Goal: Transaction & Acquisition: Purchase product/service

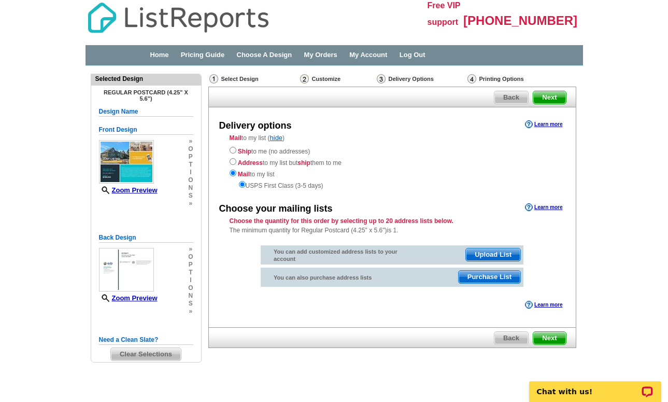
click at [232, 151] on input "radio" at bounding box center [233, 150] width 7 height 7
radio input "true"
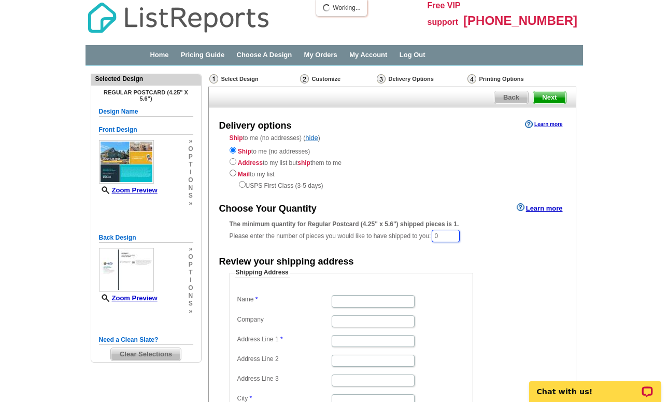
drag, startPoint x: 450, startPoint y: 228, endPoint x: 401, endPoint y: 229, distance: 49.8
click at [401, 229] on div "The minimum quantity for Regular Postcard (4.25" x 5.6") shipped pieces is 1. P…" at bounding box center [393, 231] width 326 height 24
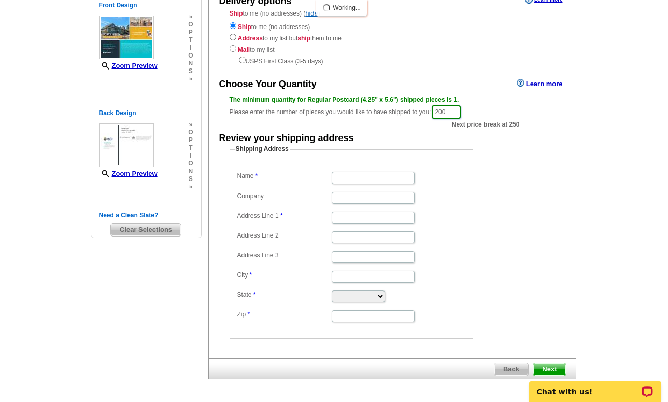
scroll to position [158, 0]
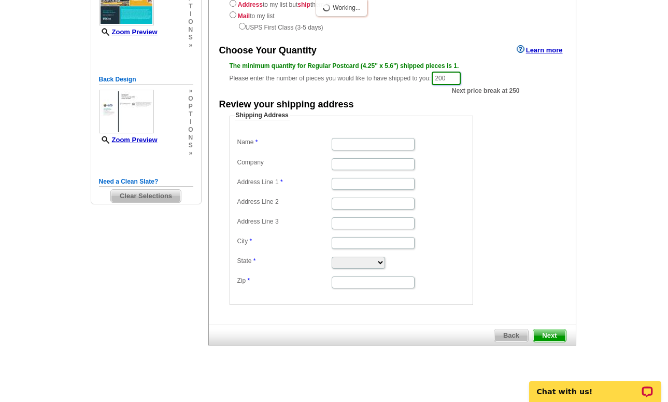
type input "200"
type input "[PERSON_NAME]"
click at [450, 125] on fieldset "Shipping Address Name Cheryl Kendrick Company Address Line 1 Address Line 2 Add…" at bounding box center [352, 208] width 244 height 194
click at [455, 135] on dd "[PERSON_NAME]" at bounding box center [351, 143] width 233 height 16
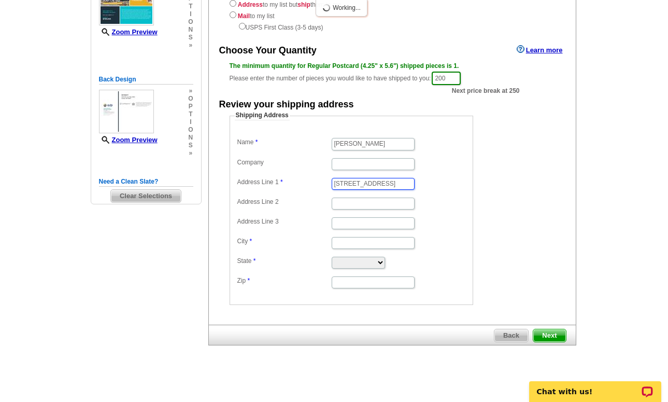
type input "[STREET_ADDRESS]"
click at [454, 160] on dd at bounding box center [351, 164] width 233 height 16
type input "Graham"
click at [433, 205] on dl "Name Cheryl Kendrick Company Address Line 1 13464 199th St Ct E Address Line 2 …" at bounding box center [351, 212] width 233 height 154
select select "WA"
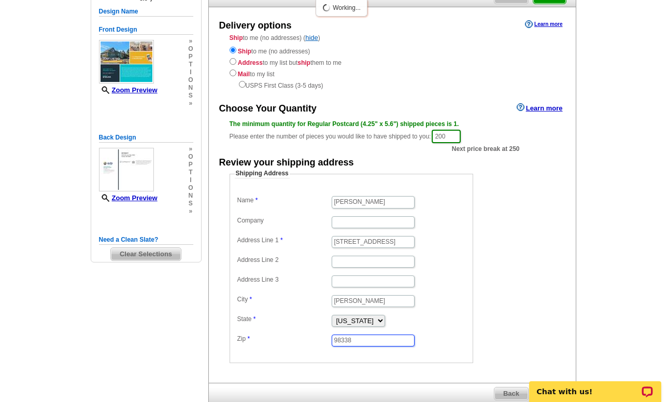
scroll to position [158, 0]
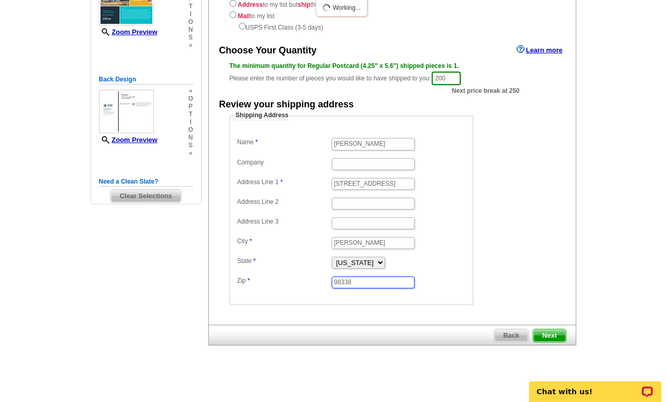
type input "98338"
click at [547, 331] on span "Next" at bounding box center [549, 335] width 32 height 12
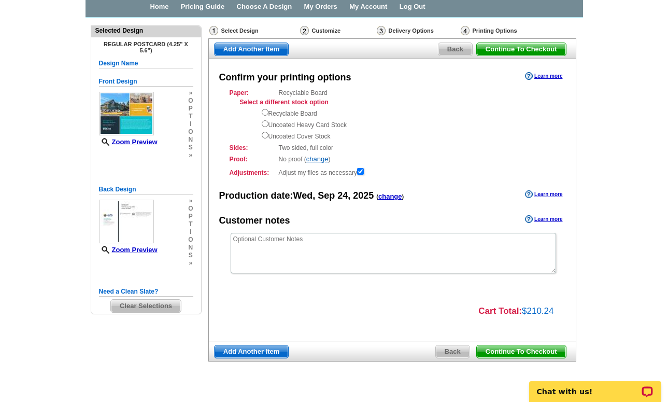
scroll to position [20, 0]
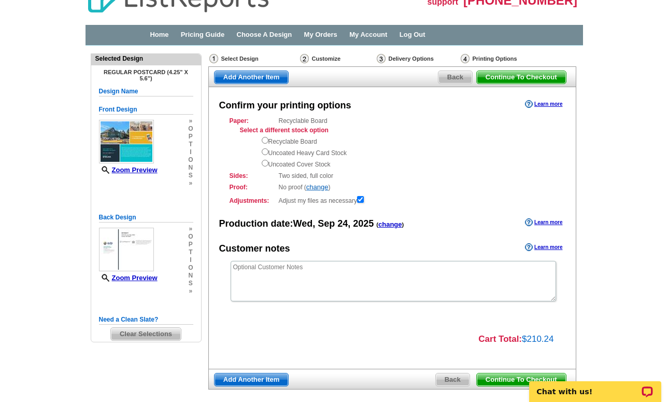
click at [456, 373] on span "Back" at bounding box center [453, 379] width 34 height 12
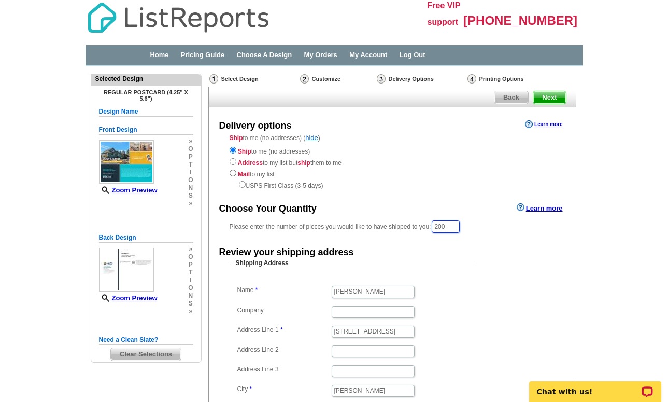
click at [439, 220] on input "200" at bounding box center [446, 226] width 28 height 12
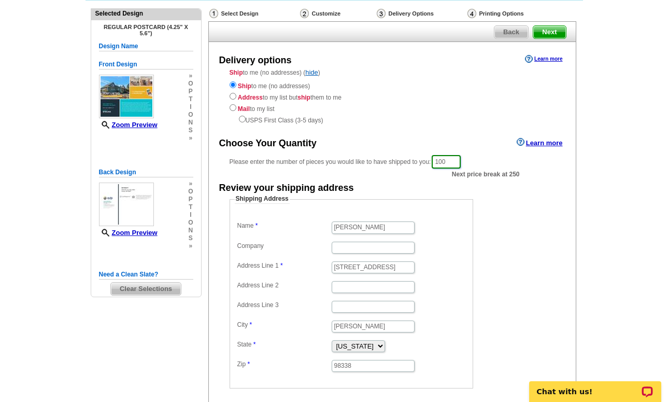
scroll to position [131, 0]
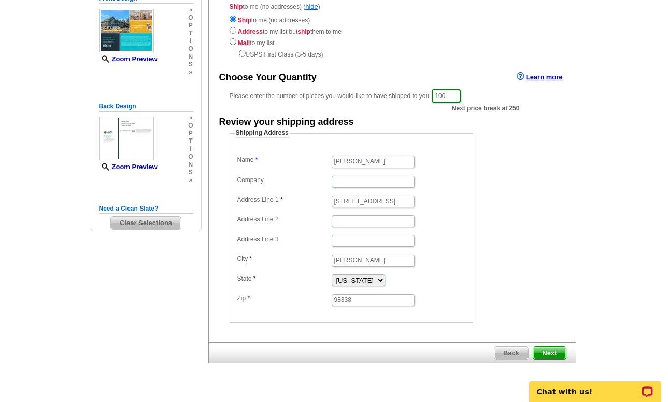
type input "100"
click at [560, 348] on span "Next" at bounding box center [549, 353] width 32 height 12
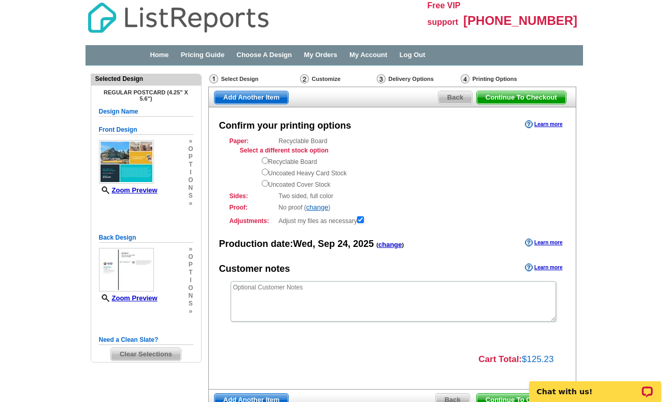
scroll to position [62, 0]
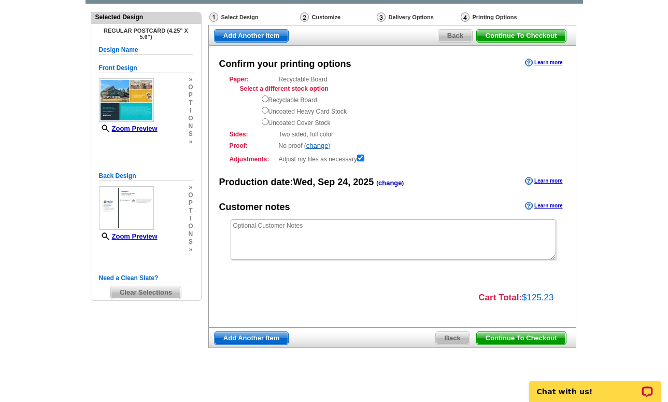
click at [530, 332] on span "Continue To Checkout" at bounding box center [521, 338] width 89 height 12
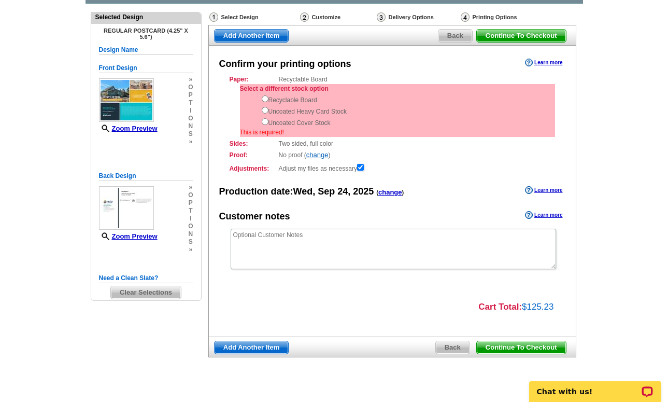
click at [265, 97] on input "radio" at bounding box center [265, 98] width 7 height 7
radio input "true"
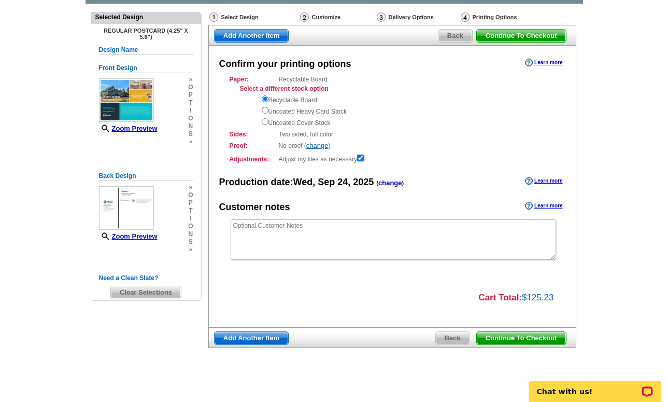
click at [263, 107] on input "radio" at bounding box center [265, 110] width 7 height 7
radio input "true"
click at [266, 119] on input "radio" at bounding box center [265, 121] width 7 height 7
radio input "true"
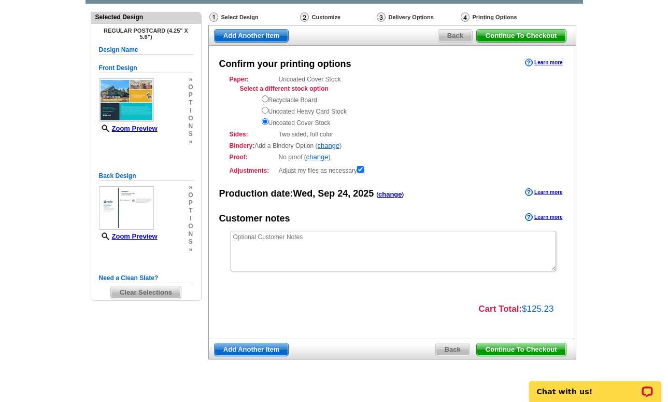
click at [264, 109] on input "radio" at bounding box center [265, 110] width 7 height 7
radio input "true"
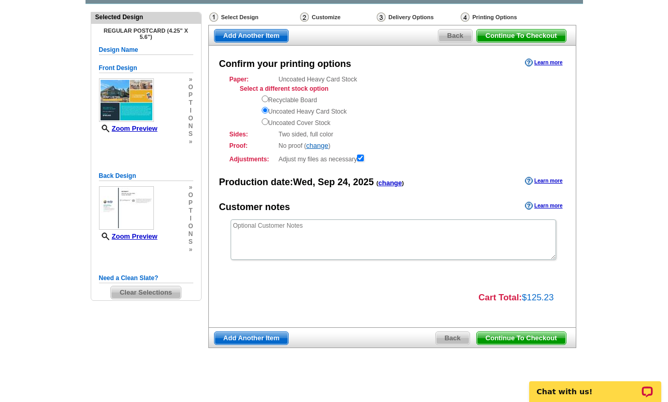
click at [518, 332] on span "Continue To Checkout" at bounding box center [521, 338] width 89 height 12
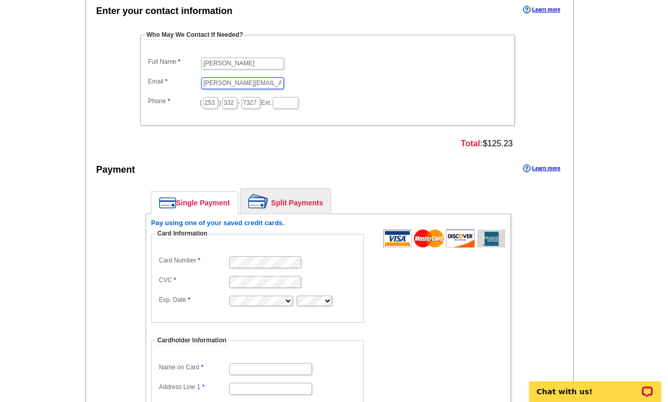
scroll to position [530, 0]
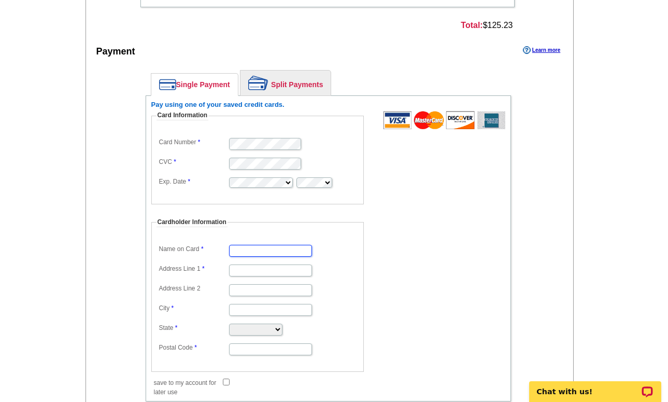
click at [246, 257] on input "Name on Card" at bounding box center [270, 251] width 83 height 12
click at [261, 257] on input "Name on Card" at bounding box center [270, 251] width 83 height 12
type input "[PERSON_NAME]"
type input "[STREET_ADDRESS]"
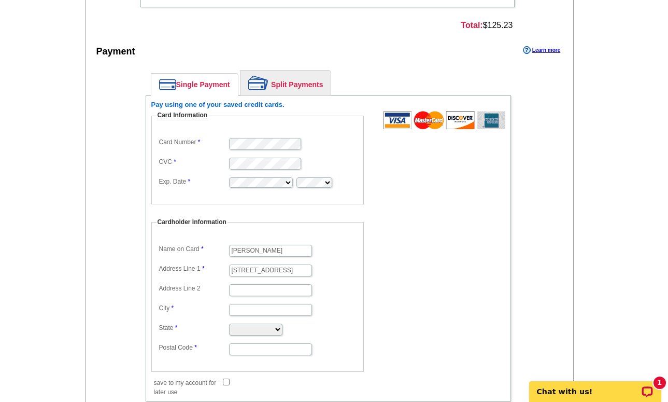
click at [388, 266] on form "Card Information Card Number CVC Exp. Date Cardholder Information Name on Card …" at bounding box center [328, 248] width 354 height 274
type input "[PERSON_NAME]"
click at [409, 262] on form "Card Information Card Number CVC Exp. Date Cardholder Information Name on Card …" at bounding box center [328, 248] width 354 height 274
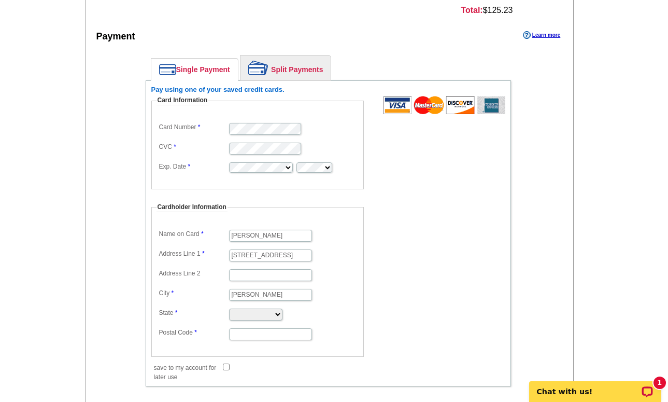
scroll to position [666, 0]
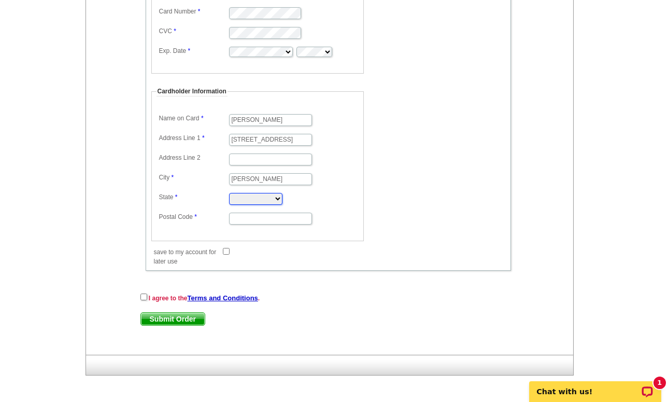
select select "WA"
type input "98338"
click at [396, 329] on div "I agree to the Terms and Conditions . Submit Order Submit Order" at bounding box center [328, 313] width 376 height 44
click at [145, 299] on input "checkbox" at bounding box center [143, 296] width 7 height 7
checkbox input "true"
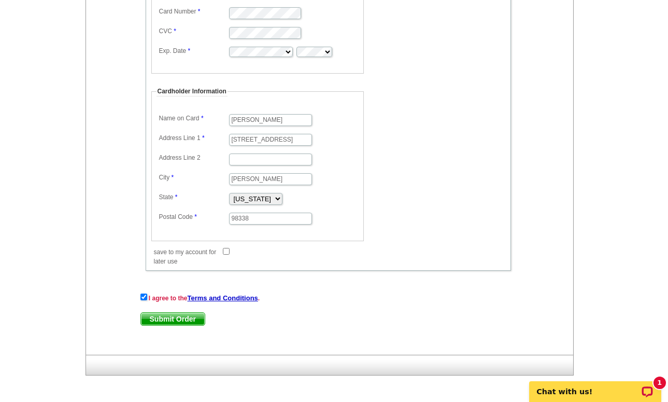
click at [185, 317] on span "Submit Order" at bounding box center [173, 319] width 64 height 12
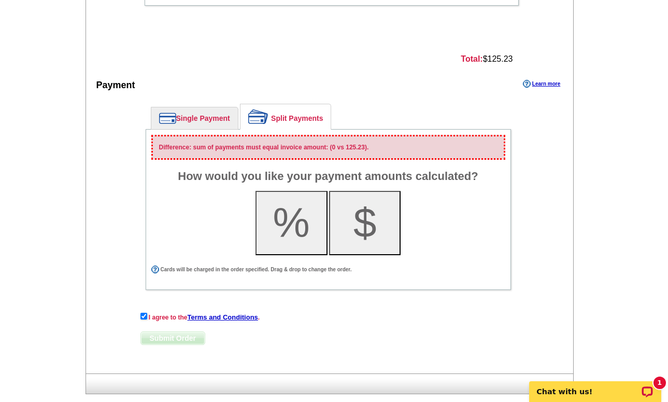
scroll to position [571, 0]
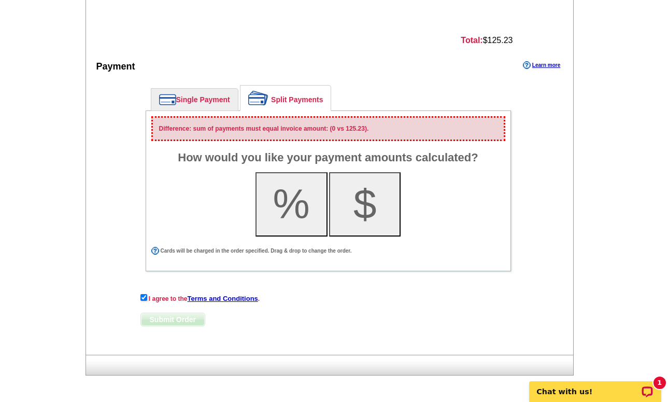
click at [208, 96] on link "Single Payment" at bounding box center [194, 100] width 87 height 22
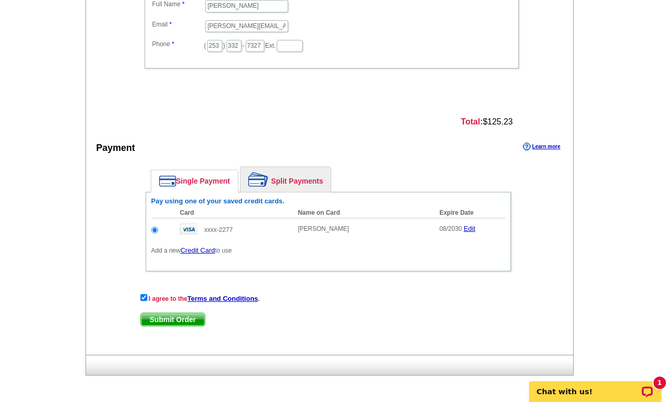
click at [181, 182] on link "Single Payment" at bounding box center [194, 181] width 87 height 22
click at [257, 181] on img at bounding box center [258, 179] width 20 height 15
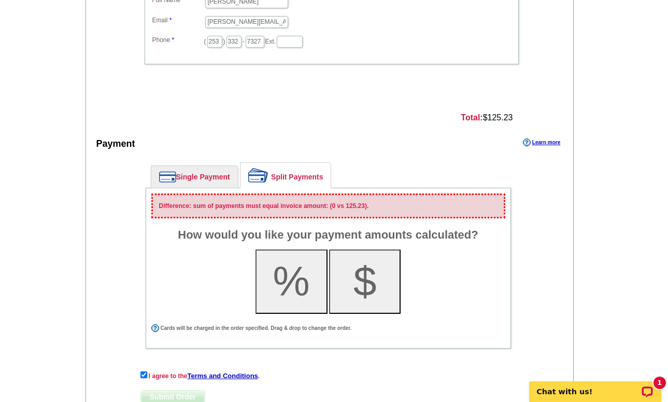
click at [174, 182] on img at bounding box center [167, 176] width 17 height 11
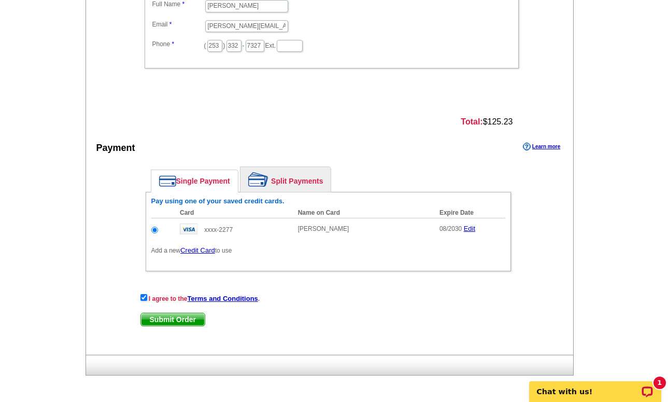
click at [181, 316] on span "Submit Order" at bounding box center [173, 319] width 64 height 12
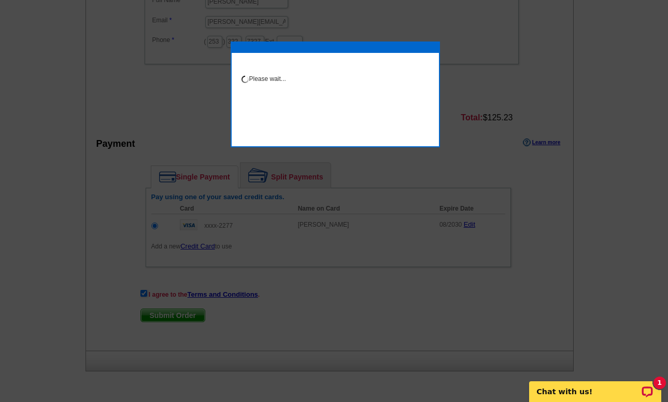
click at [646, 392] on icon "Open LiveChat chat widget" at bounding box center [648, 390] width 8 height 5
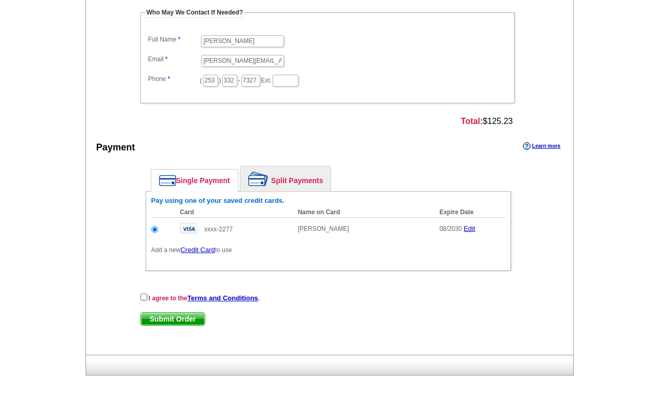
click at [142, 299] on input "checkbox" at bounding box center [143, 296] width 7 height 7
checkbox input "true"
click at [170, 314] on span "Submit Order" at bounding box center [173, 319] width 64 height 12
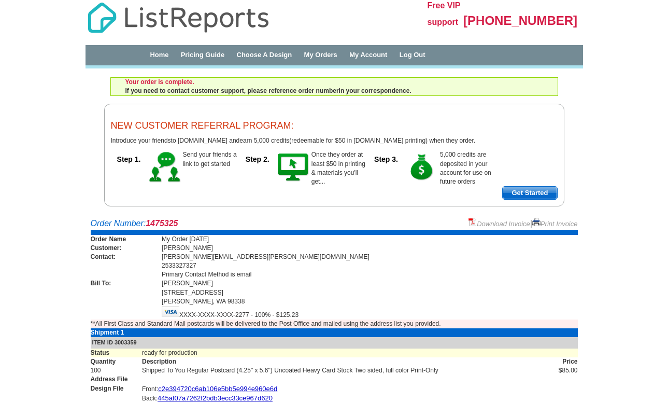
scroll to position [122, 0]
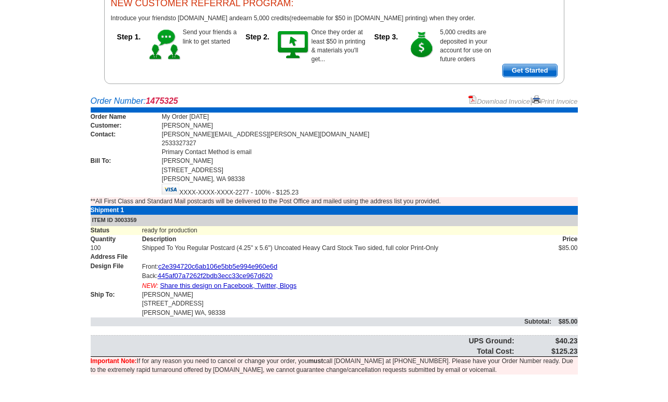
click at [534, 98] on img at bounding box center [536, 99] width 8 height 8
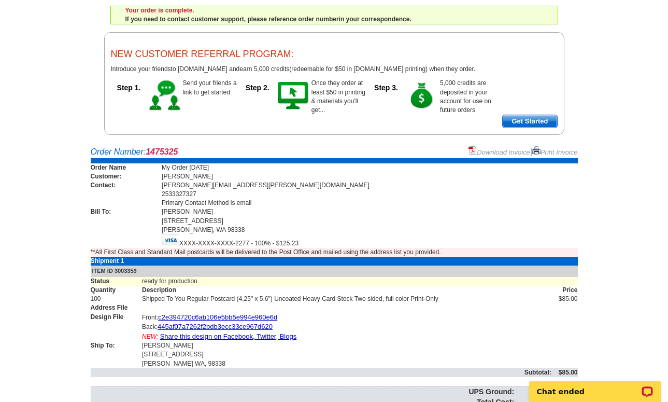
scroll to position [109, 0]
